Goal: Obtain resource: Obtain resource

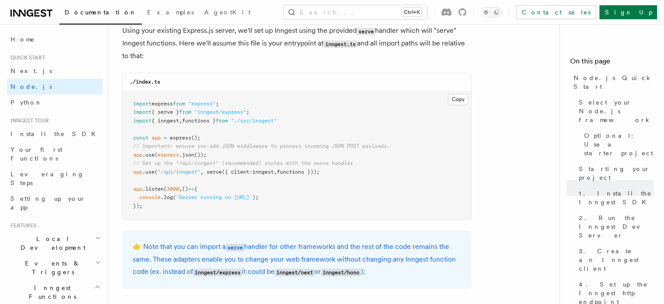
click at [342, 169] on pre "import express from "express" ; import { serve } from "inngest/express" ; impor…" at bounding box center [297, 155] width 349 height 128
copy code "app .use ( "/api/inngest" , serve ({ client : inngest , functions }));"
click at [269, 114] on pre "import express from "express" ; import { serve } from "inngest/express" ; impor…" at bounding box center [297, 155] width 349 height 128
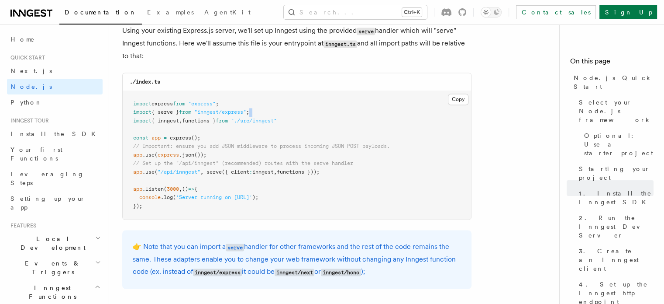
click at [269, 114] on pre "import express from "express" ; import { serve } from "inngest/express" ; impor…" at bounding box center [297, 155] width 349 height 128
copy code "import { serve } from "inngest/express" ;"
